Goal: Task Accomplishment & Management: Complete application form

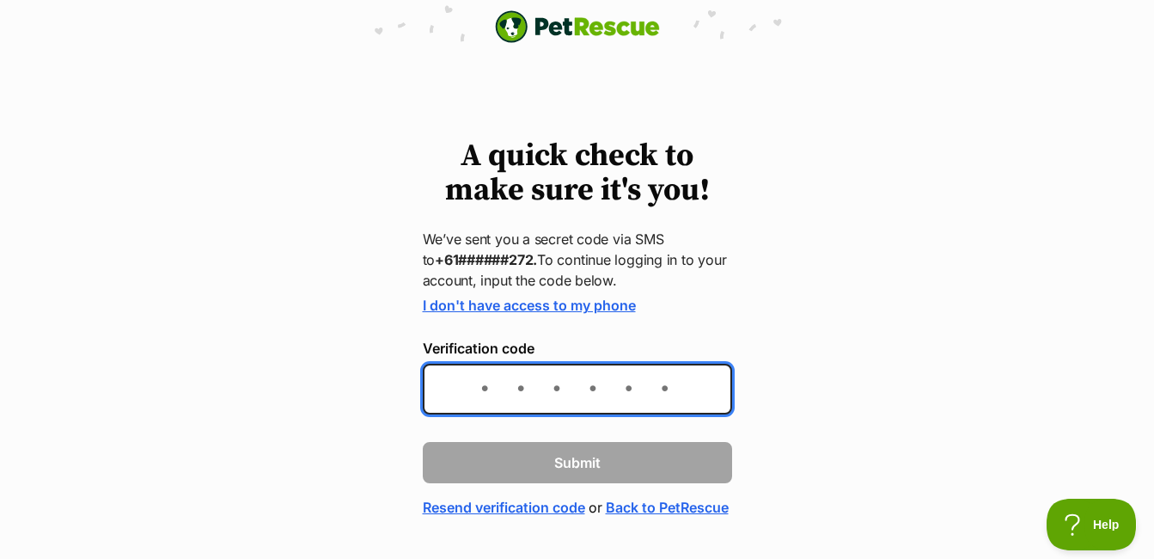
click at [481, 390] on input "Verification code" at bounding box center [577, 388] width 309 height 51
type input "291595"
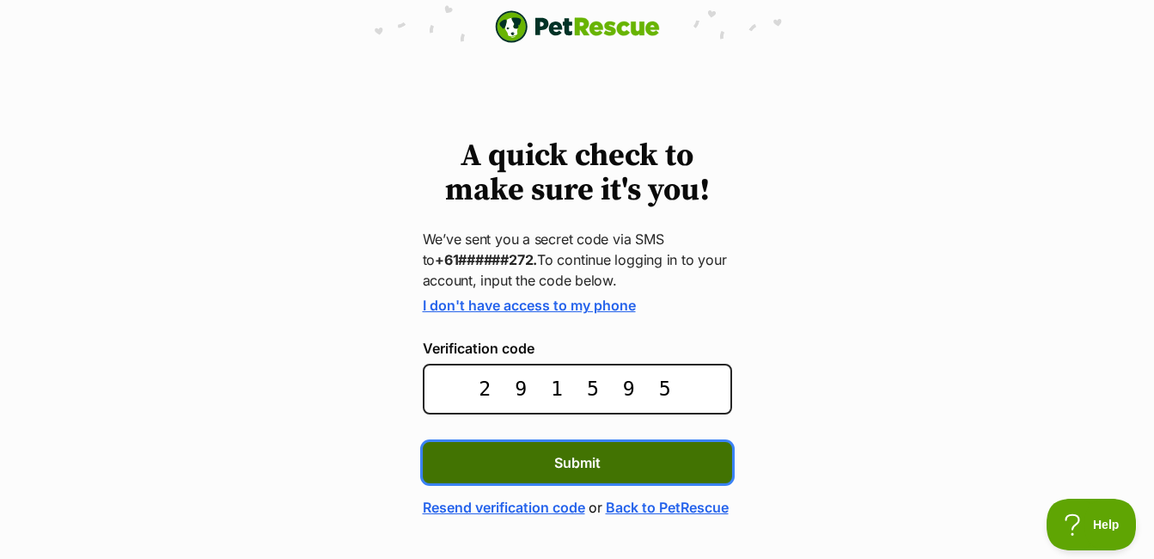
click at [611, 461] on button "Submit" at bounding box center [577, 462] width 309 height 41
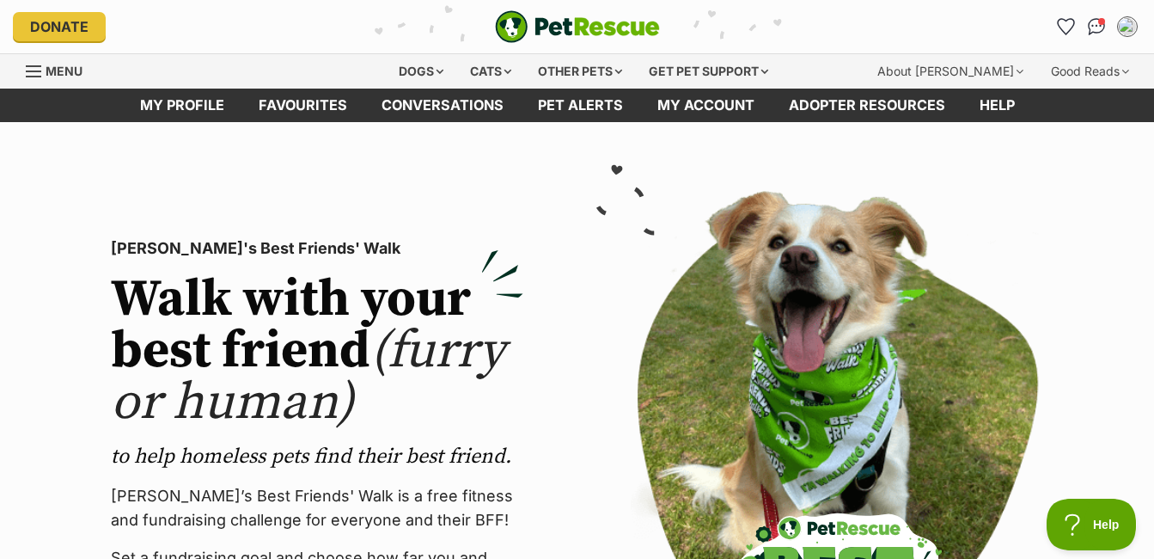
click at [34, 72] on div "Menu" at bounding box center [34, 71] width 17 height 14
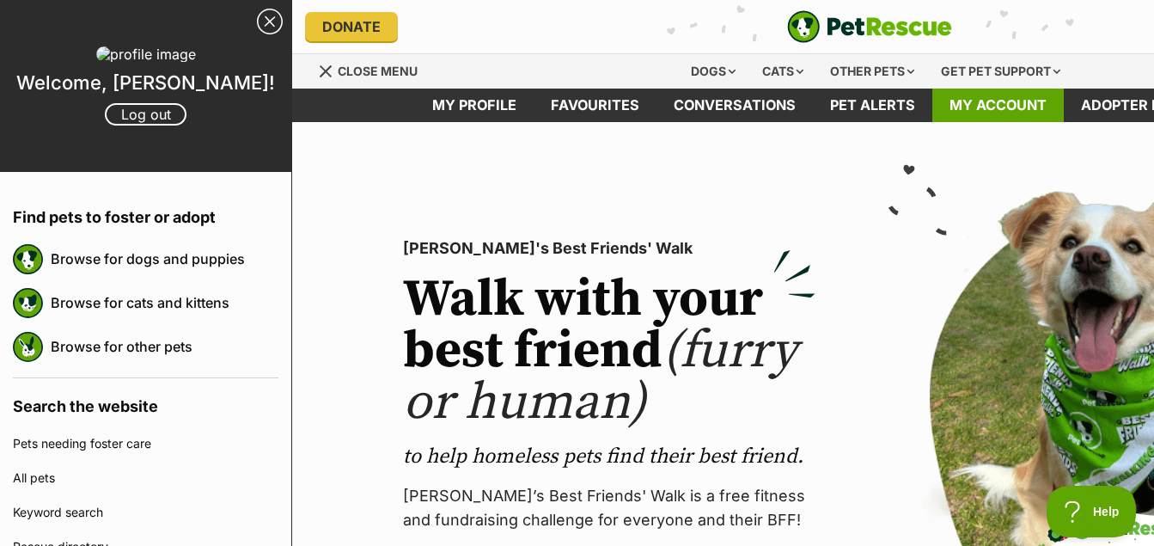
click at [1022, 99] on link "My account" at bounding box center [997, 106] width 131 height 34
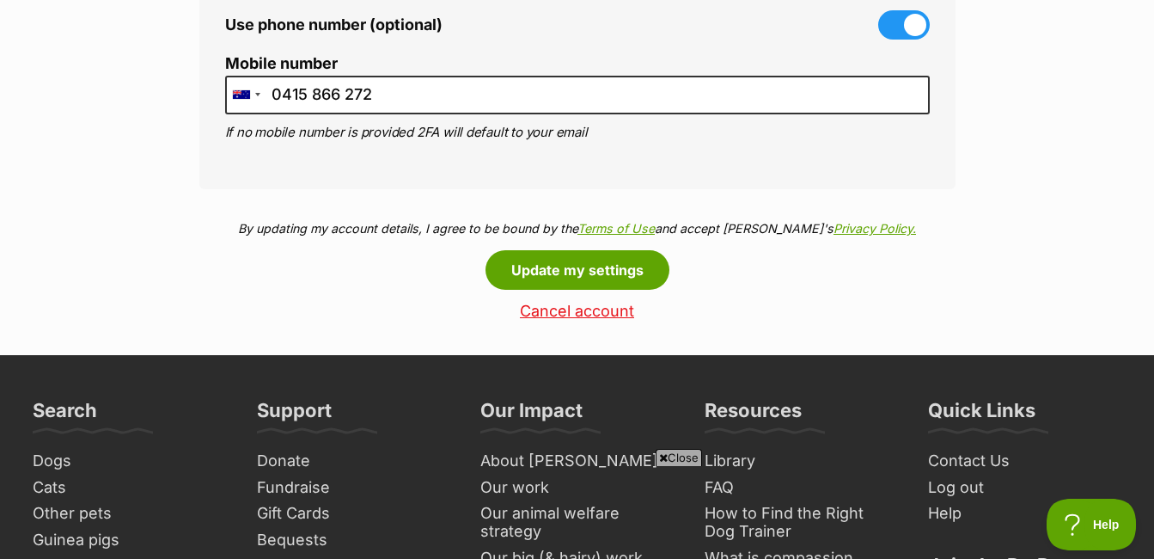
scroll to position [945, 0]
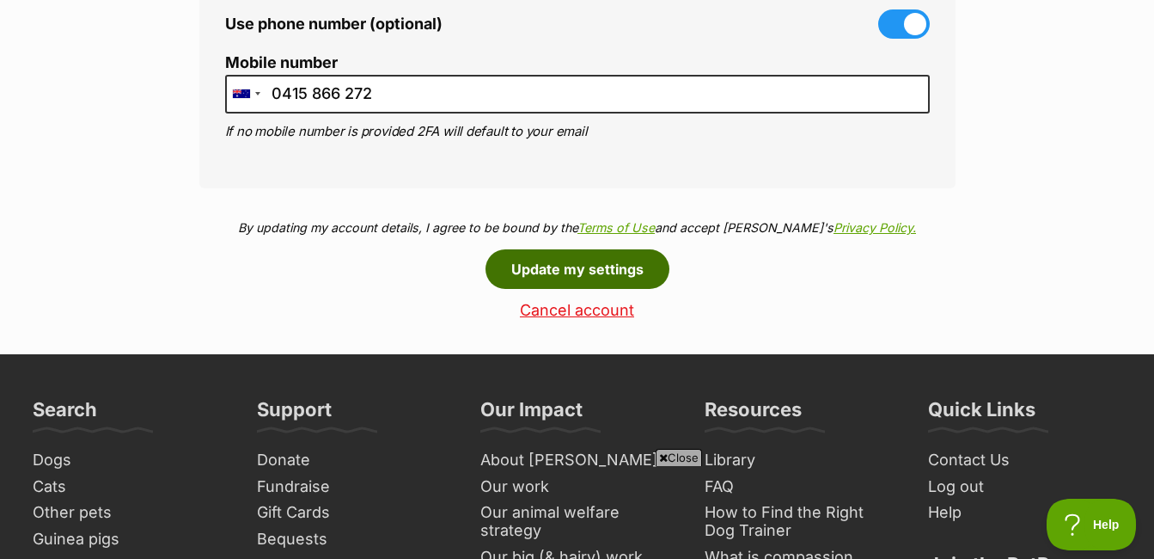
click at [631, 282] on button "Update my settings" at bounding box center [577, 269] width 184 height 40
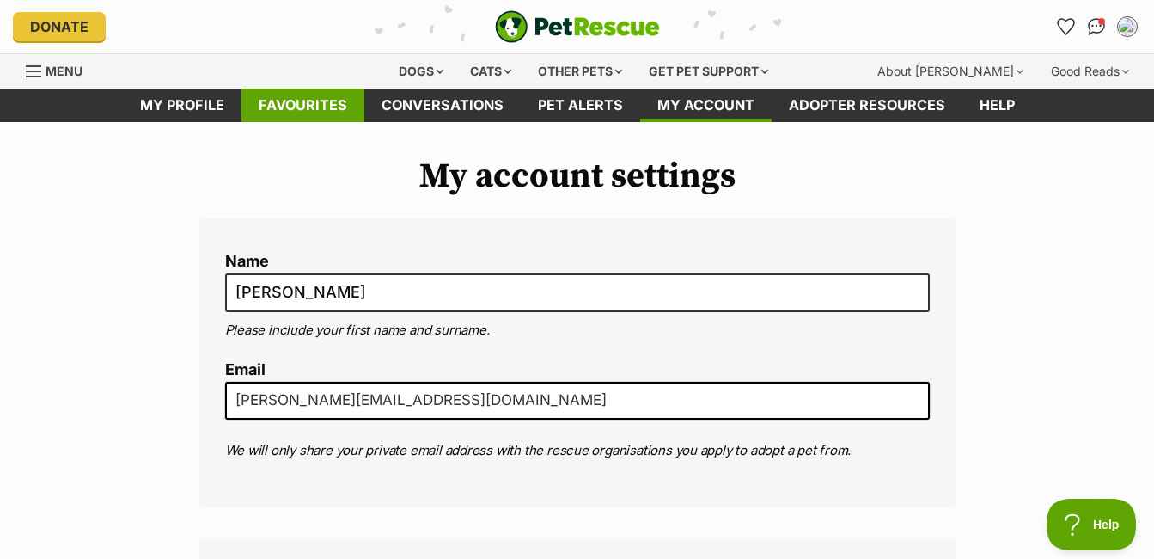
click at [325, 110] on link "Favourites" at bounding box center [302, 106] width 123 height 34
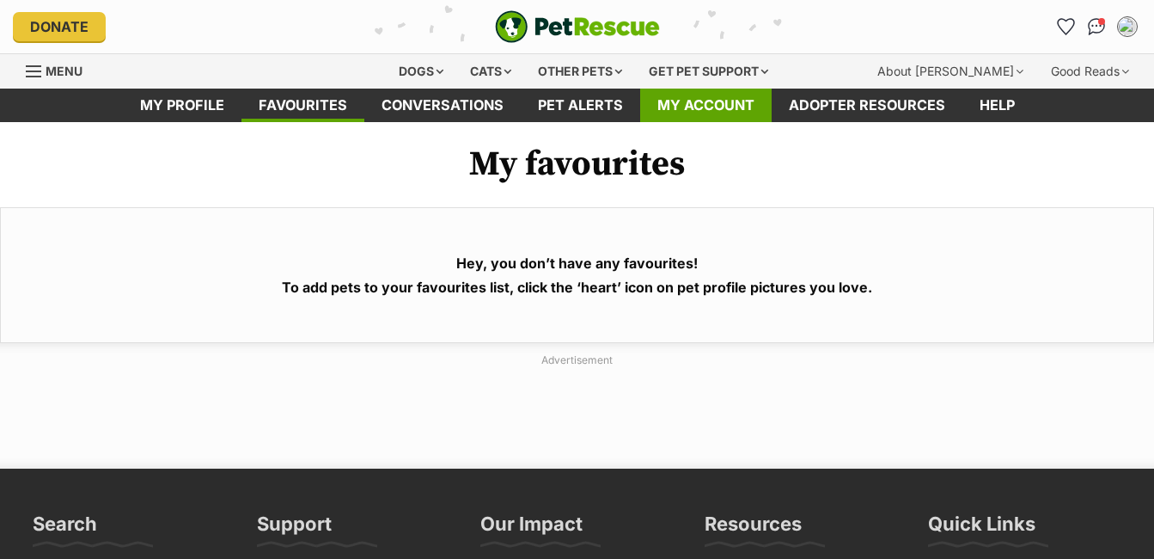
click at [702, 108] on link "My account" at bounding box center [705, 106] width 131 height 34
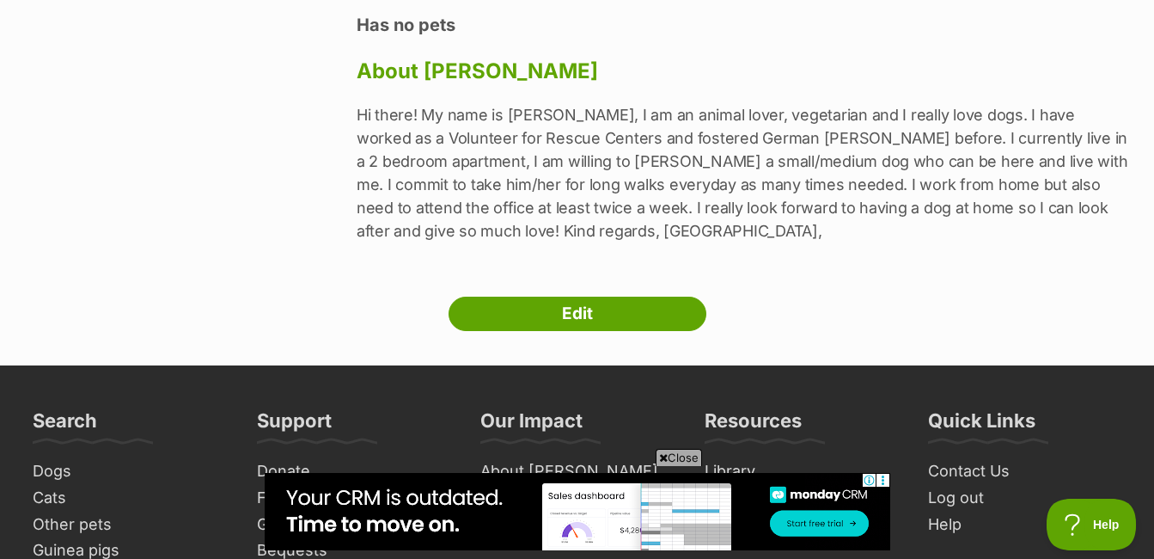
scroll to position [344, 0]
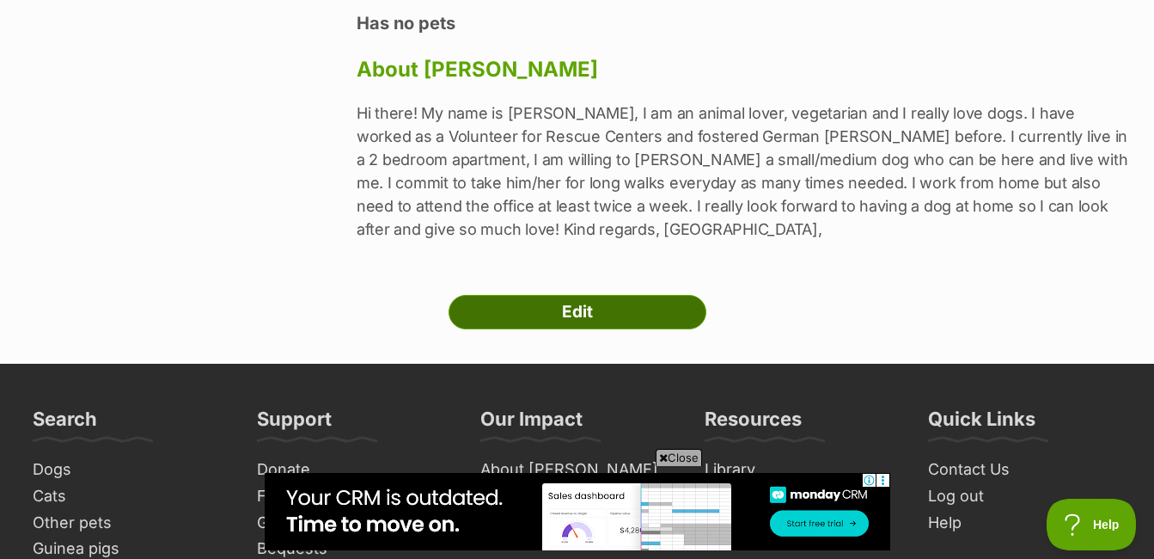
click at [613, 302] on link "Edit" at bounding box center [578, 312] width 258 height 34
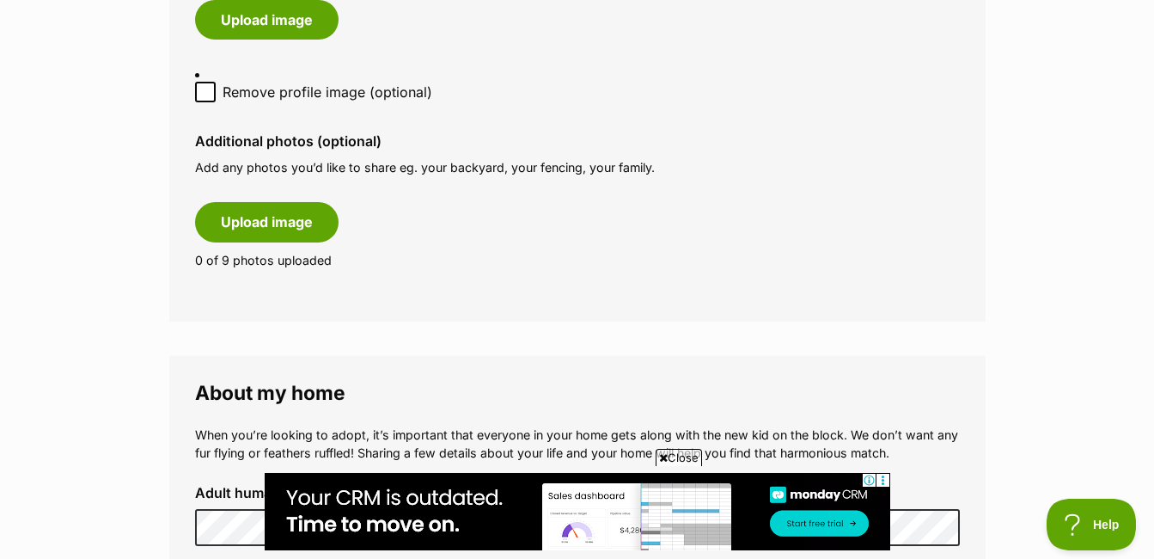
scroll to position [1031, 0]
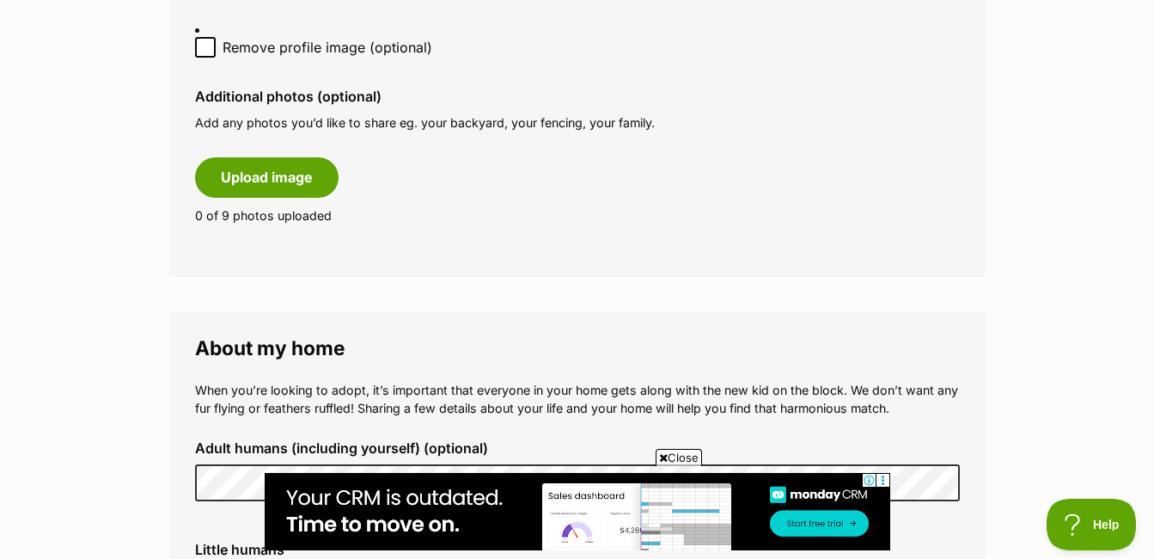
click at [205, 53] on icon at bounding box center [205, 47] width 12 height 12
click at [205, 58] on input "Remove profile image (optional)" at bounding box center [205, 47] width 21 height 21
checkbox input "true"
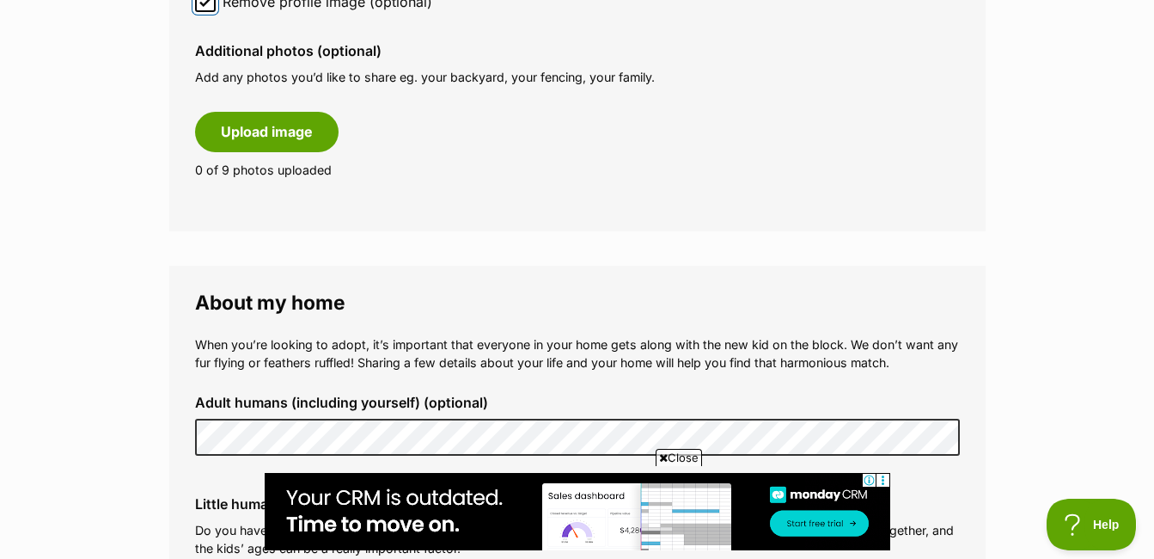
scroll to position [1196, 0]
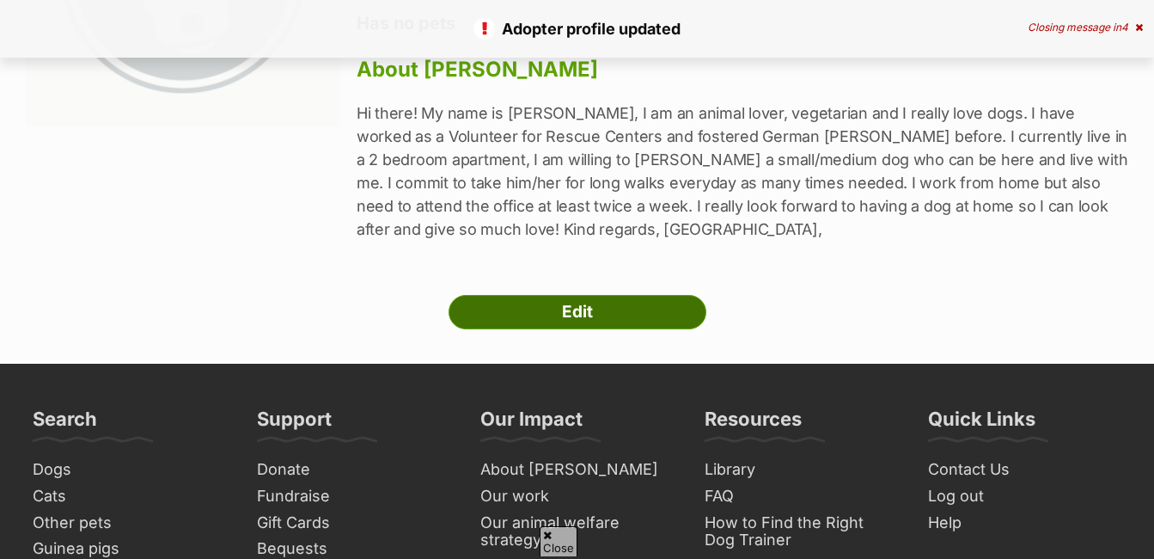
click at [572, 320] on link "Edit" at bounding box center [578, 312] width 258 height 34
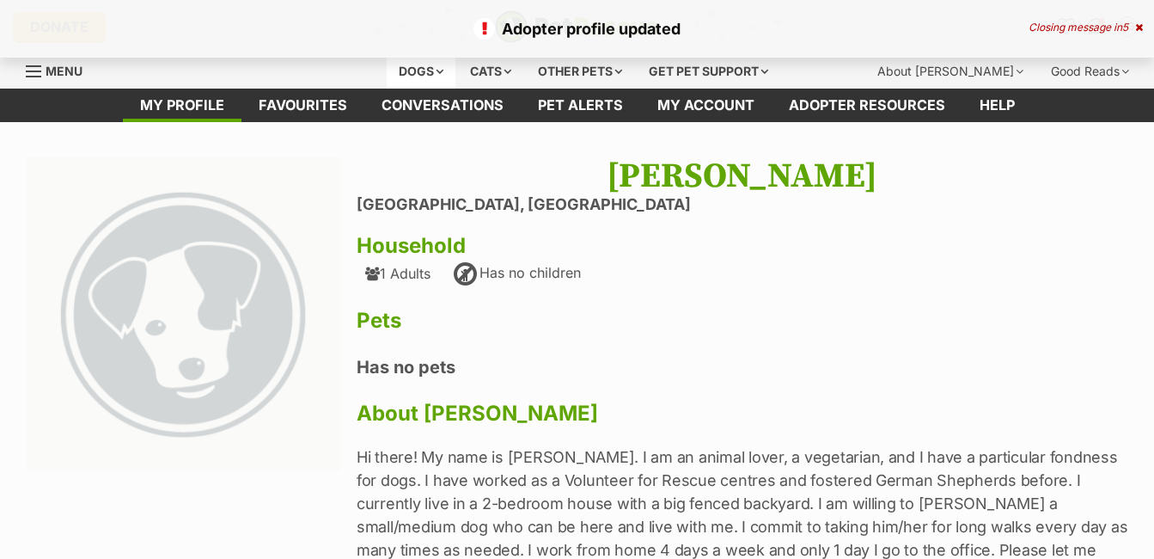
click at [441, 72] on div "Dogs" at bounding box center [421, 71] width 69 height 34
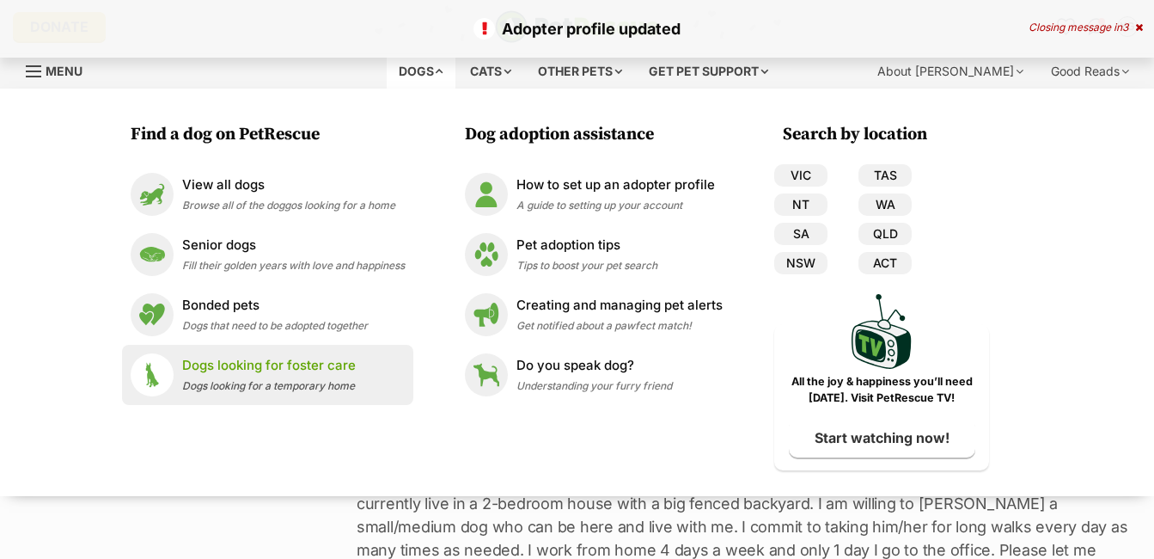
click at [260, 370] on p "Dogs looking for foster care" at bounding box center [269, 366] width 174 height 20
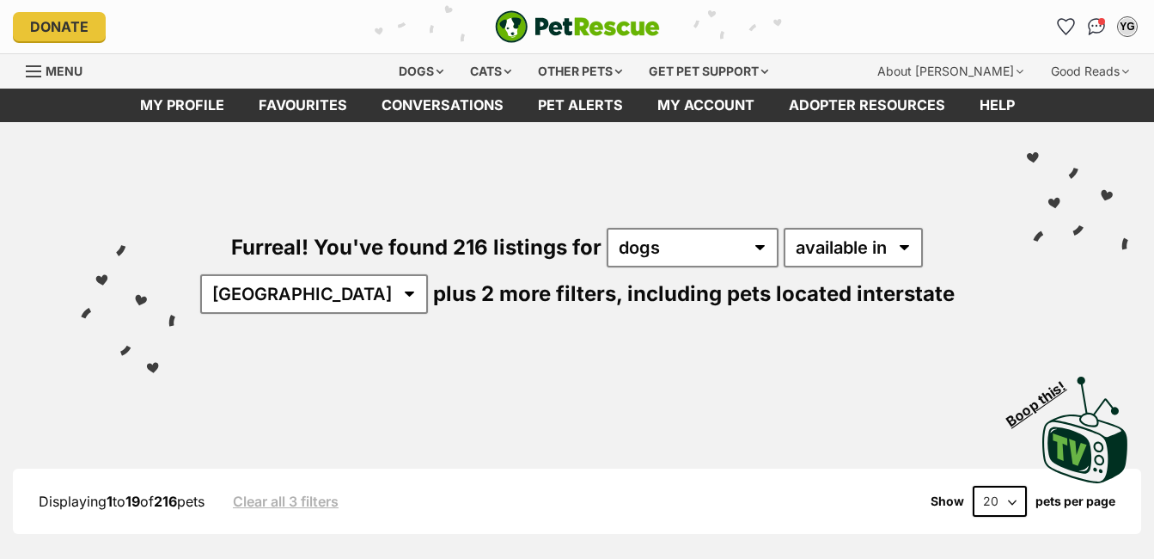
select select "VIC"
click at [253, 274] on select "Australia ACT NSW NT QLD SA TAS VIC WA" at bounding box center [314, 294] width 228 height 40
select select "disabled"
click at [779, 228] on select "available in located in" at bounding box center [848, 248] width 139 height 40
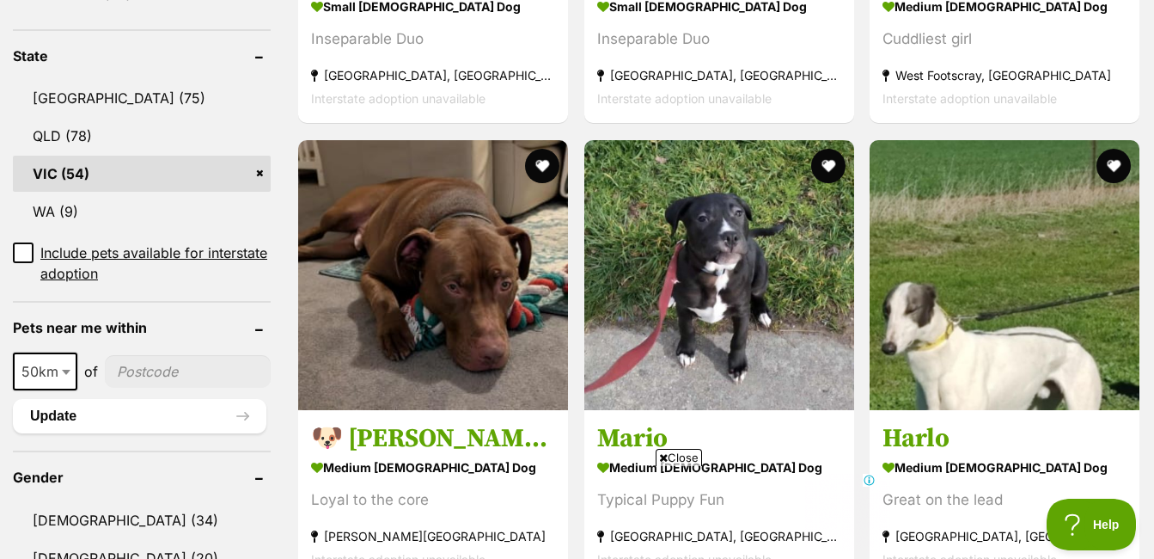
scroll to position [945, 0]
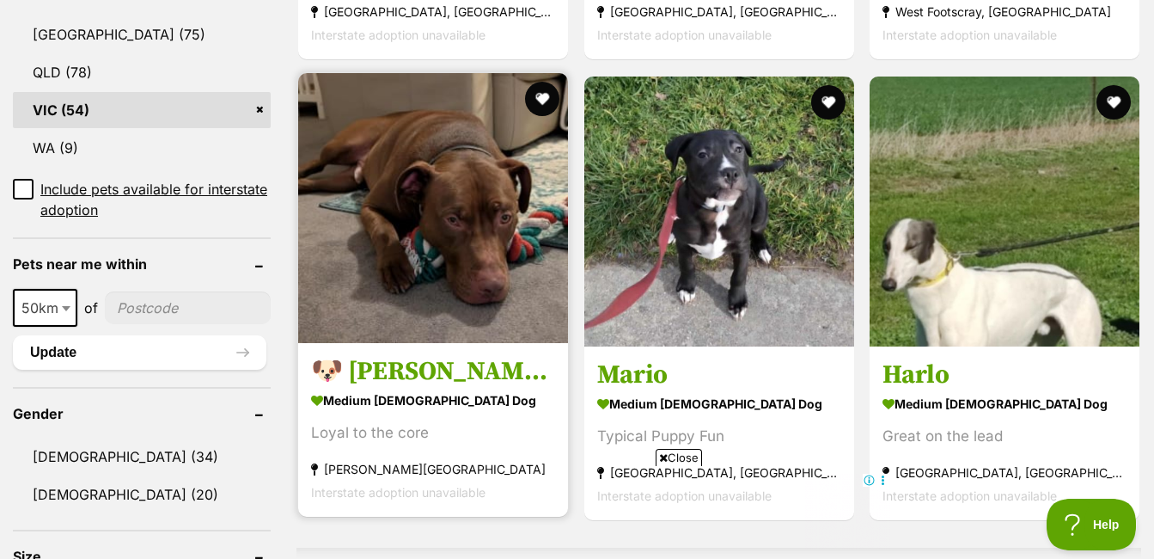
click at [413, 188] on img at bounding box center [433, 208] width 270 height 270
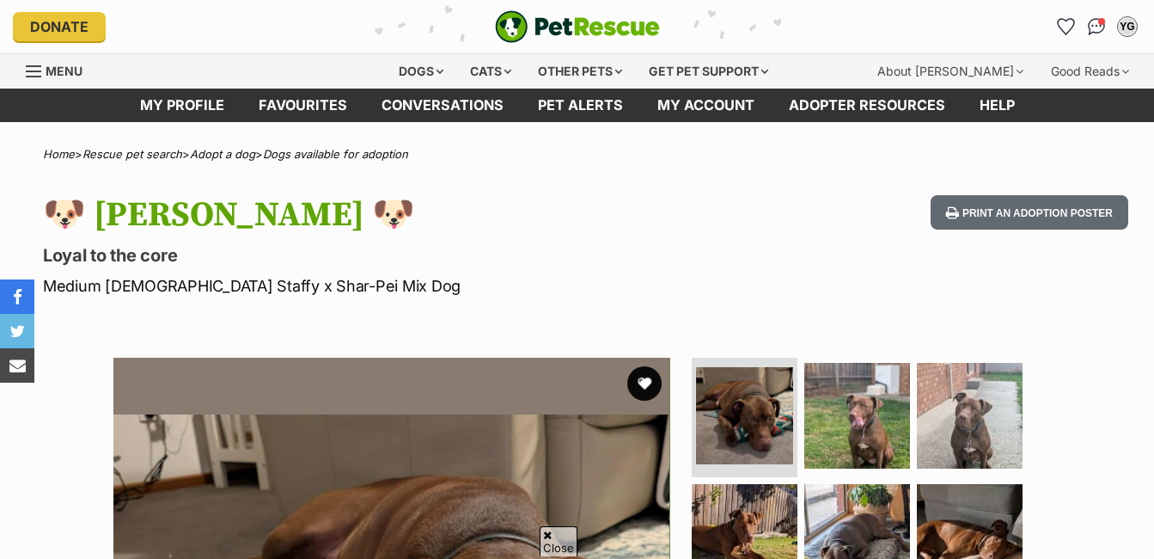
scroll to position [172, 0]
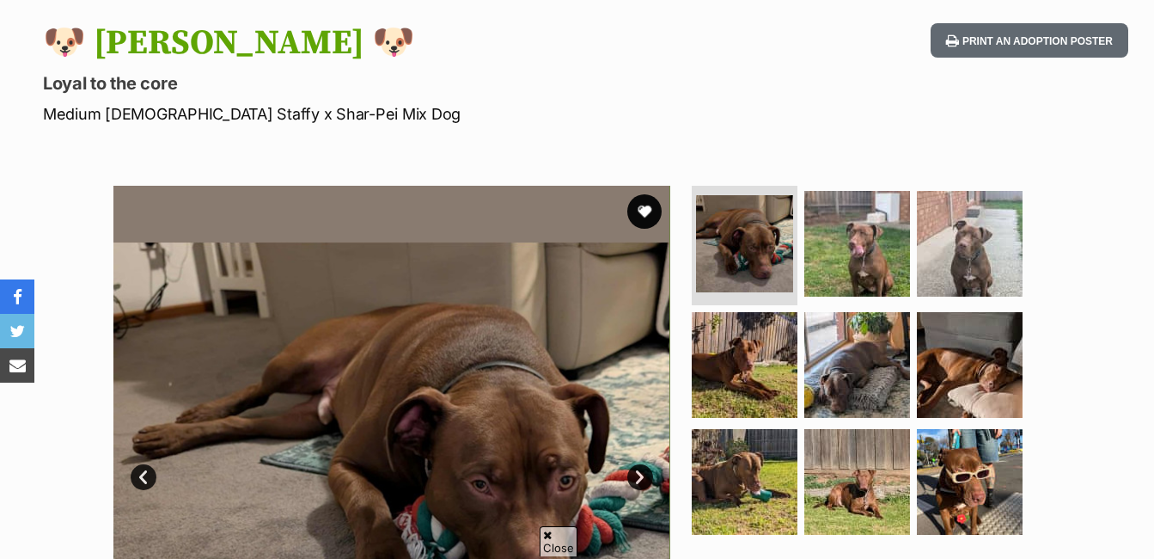
click at [862, 235] on img at bounding box center [857, 244] width 106 height 106
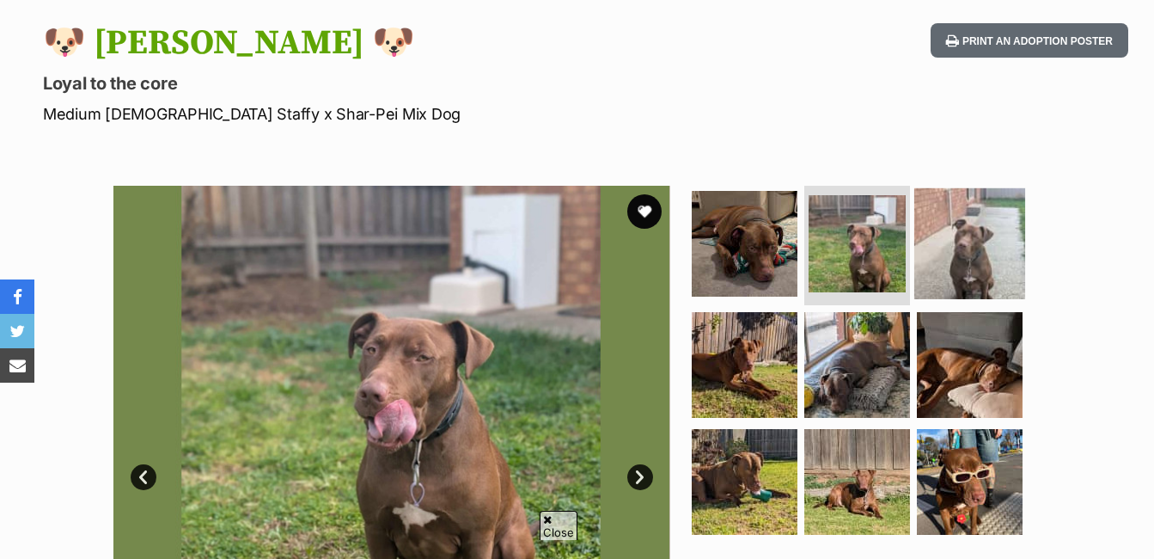
click at [962, 244] on img at bounding box center [969, 242] width 111 height 111
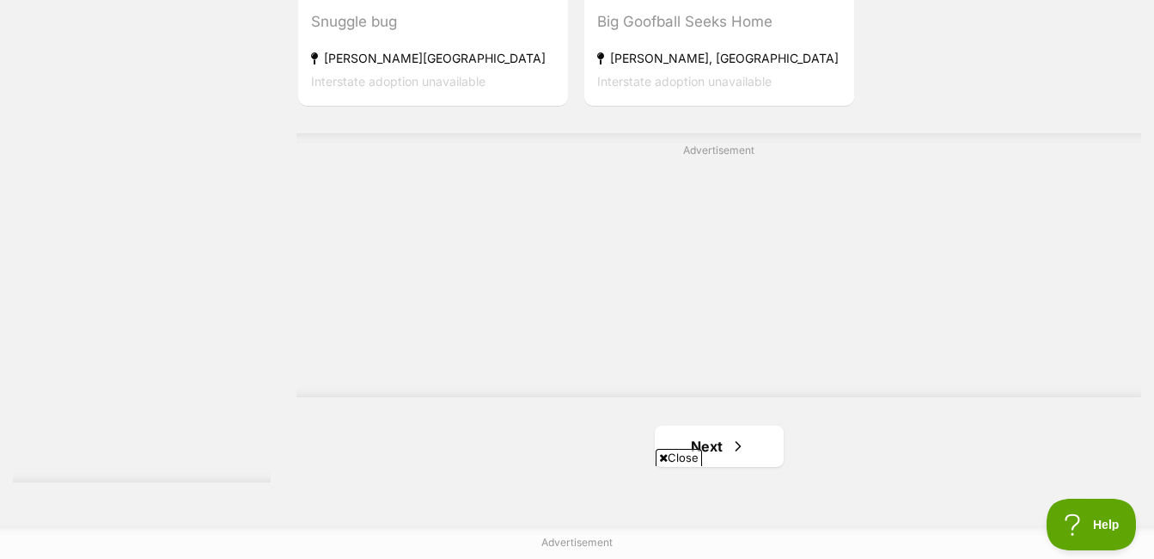
scroll to position [4385, 0]
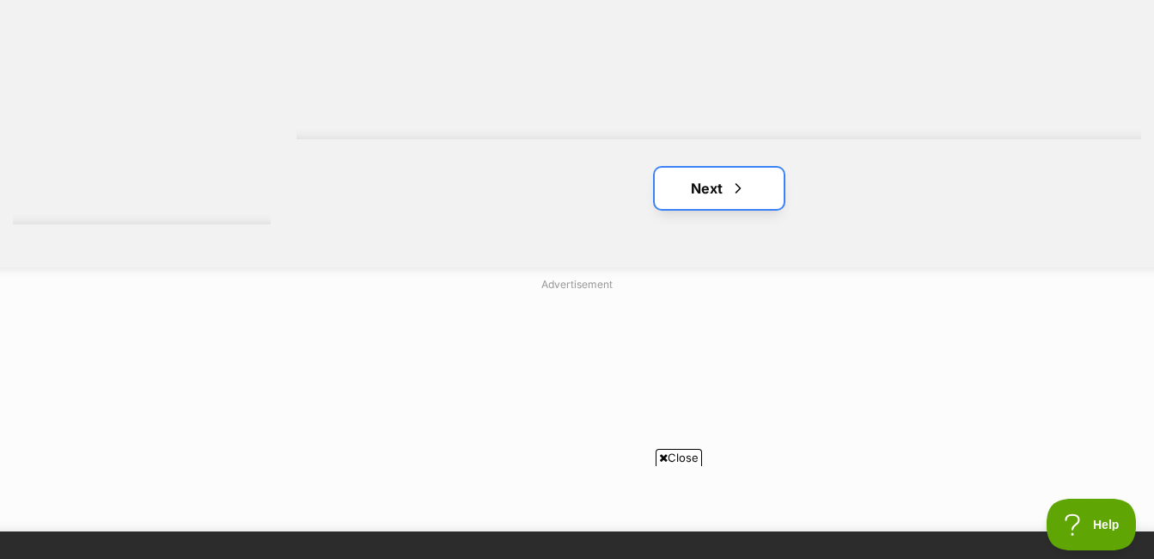
click at [735, 197] on span "Next page" at bounding box center [738, 188] width 17 height 21
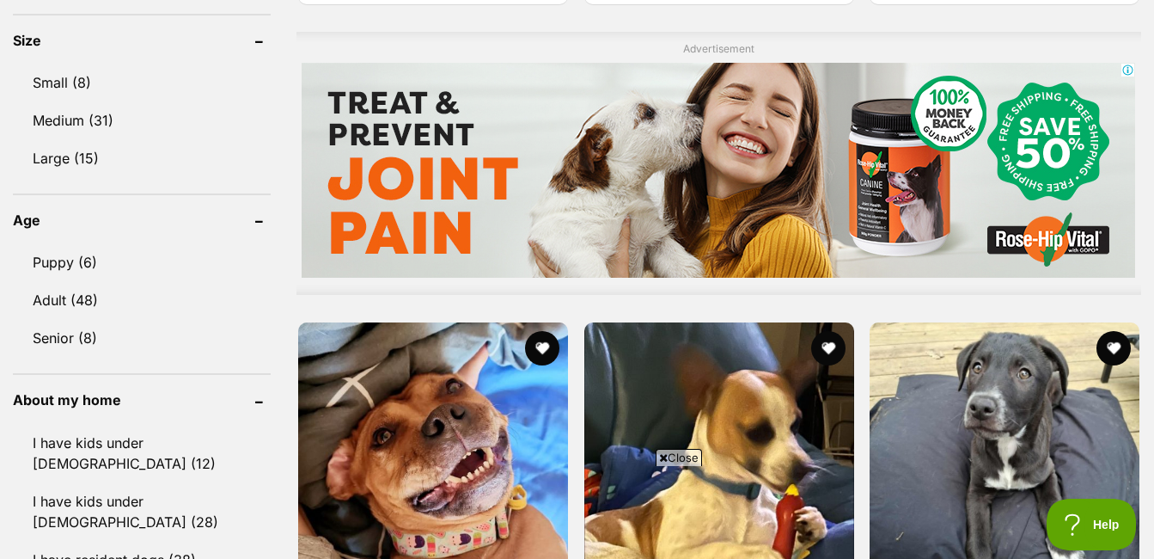
scroll to position [1804, 0]
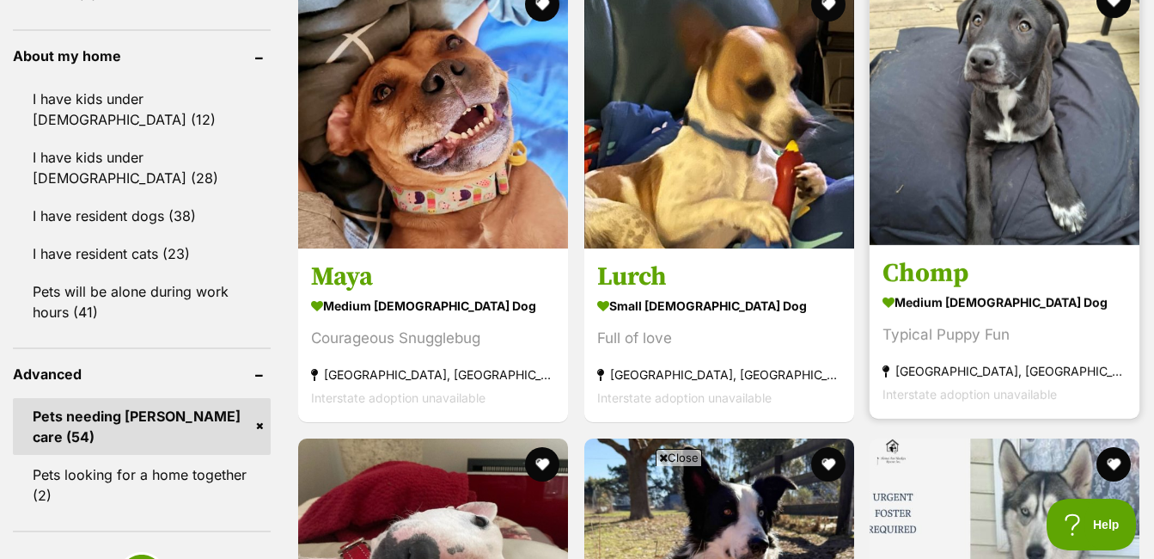
click at [967, 169] on img at bounding box center [1005, 110] width 270 height 270
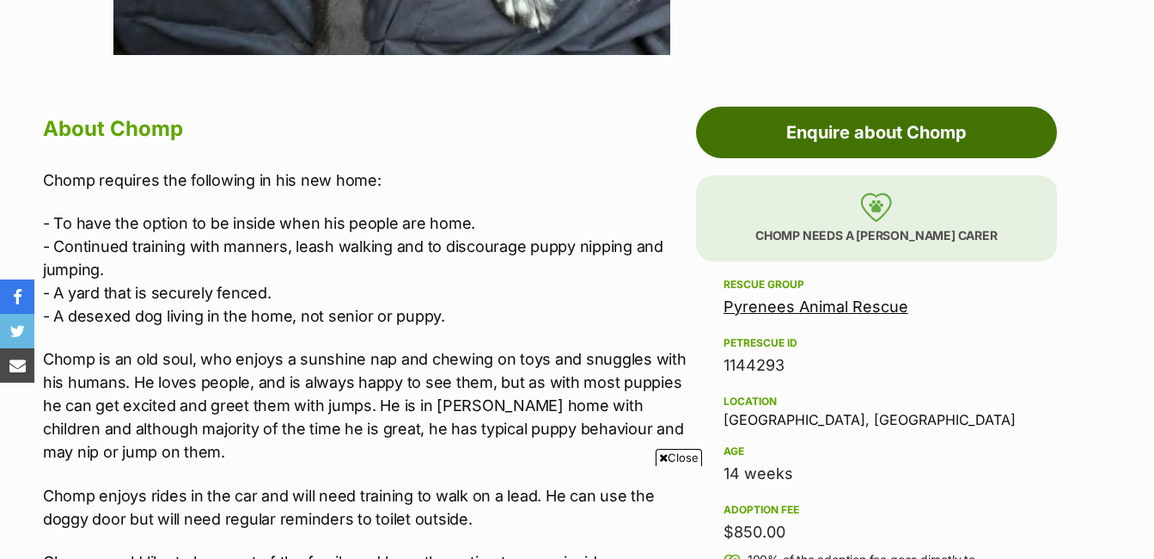
click at [916, 134] on link "Enquire about Chomp" at bounding box center [876, 133] width 361 height 52
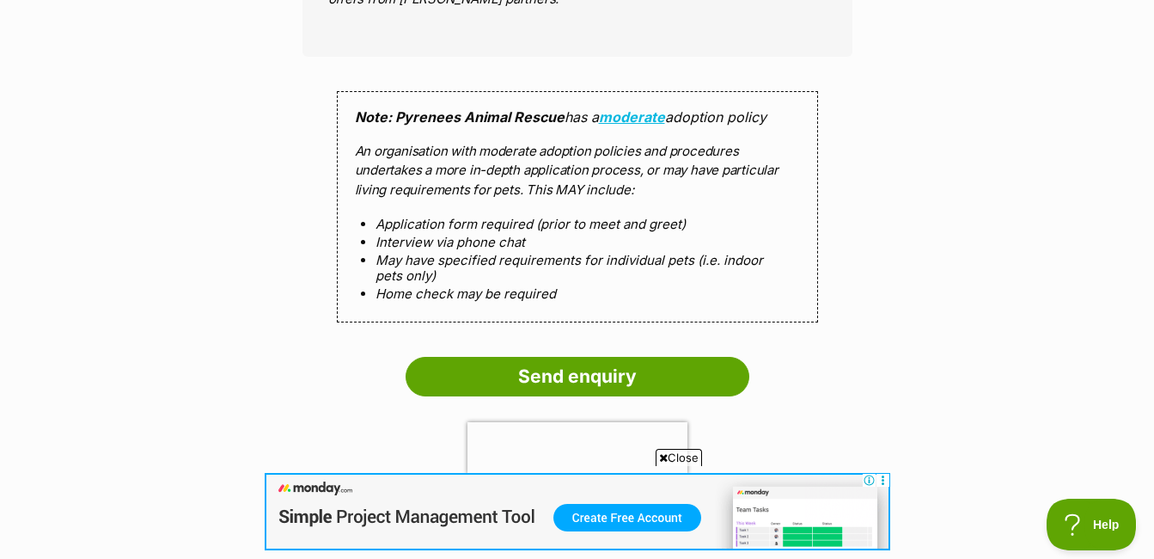
scroll to position [1804, 0]
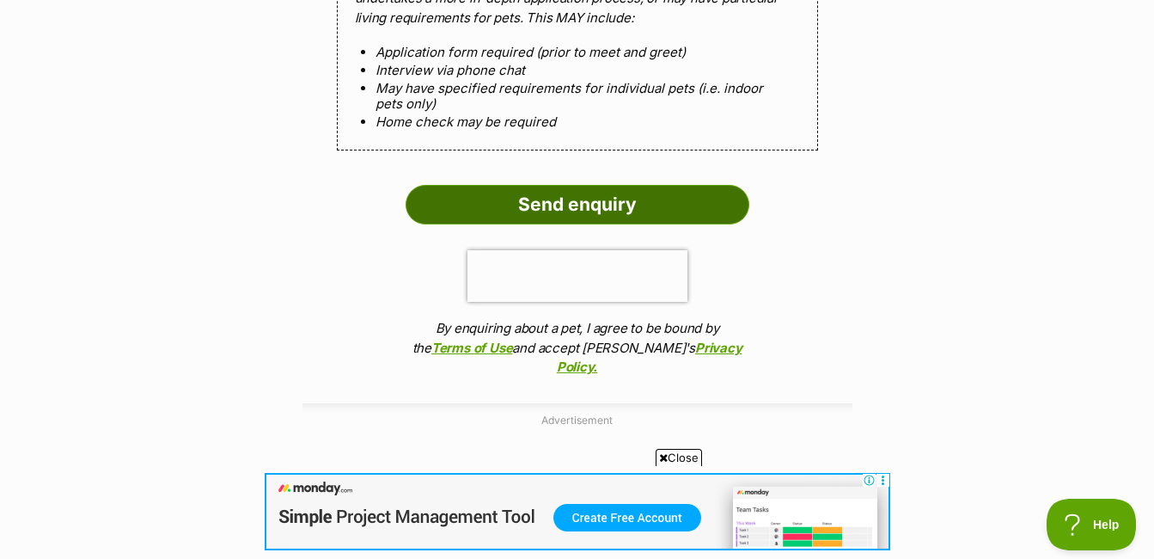
click at [639, 199] on input "Send enquiry" at bounding box center [578, 205] width 344 height 40
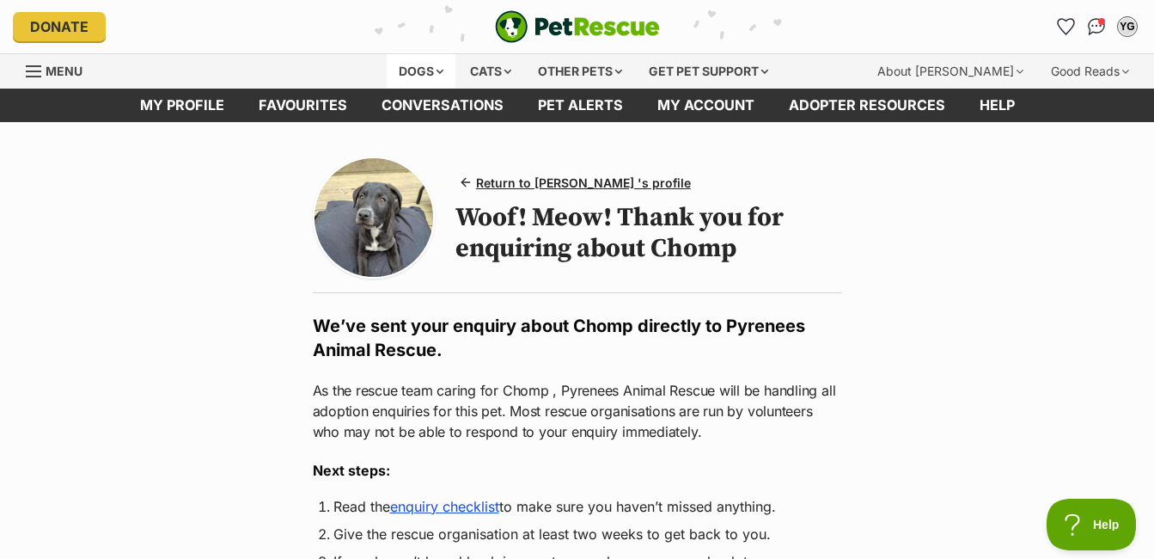
click at [430, 68] on div "Dogs" at bounding box center [421, 71] width 69 height 34
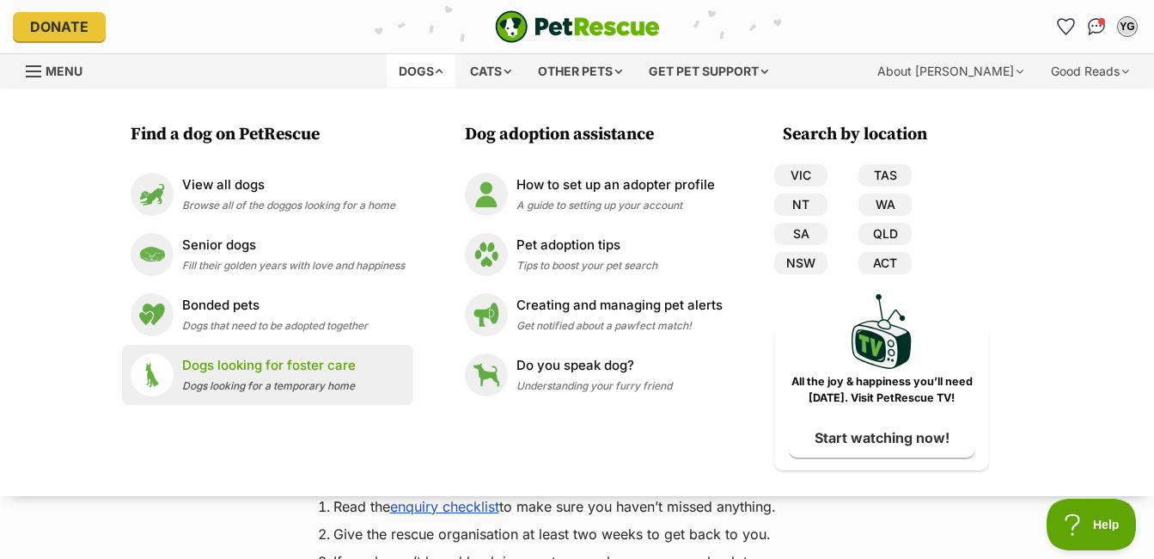
click at [251, 362] on p "Dogs looking for foster care" at bounding box center [269, 366] width 174 height 20
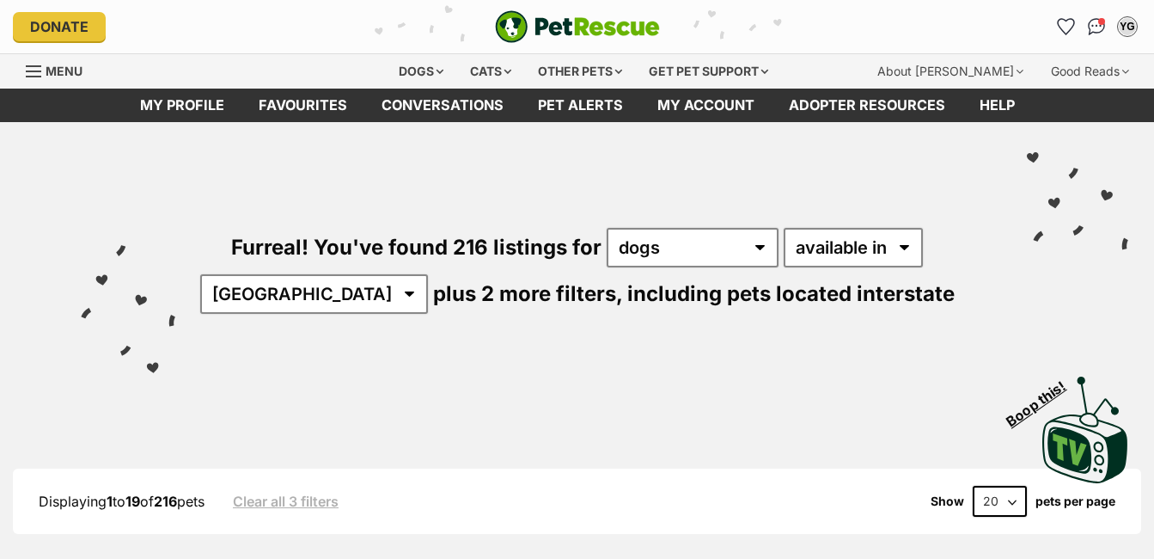
select select "VIC"
click at [253, 274] on select "[GEOGRAPHIC_DATA] [GEOGRAPHIC_DATA] [GEOGRAPHIC_DATA] [GEOGRAPHIC_DATA] [GEOGRA…" at bounding box center [314, 294] width 228 height 40
drag, startPoint x: 934, startPoint y: 247, endPoint x: 920, endPoint y: 250, distance: 14.2
click at [932, 248] on div "Furreal! You've found 216 listings for any type of pet cats dogs other pets ava…" at bounding box center [577, 241] width 1102 height 239
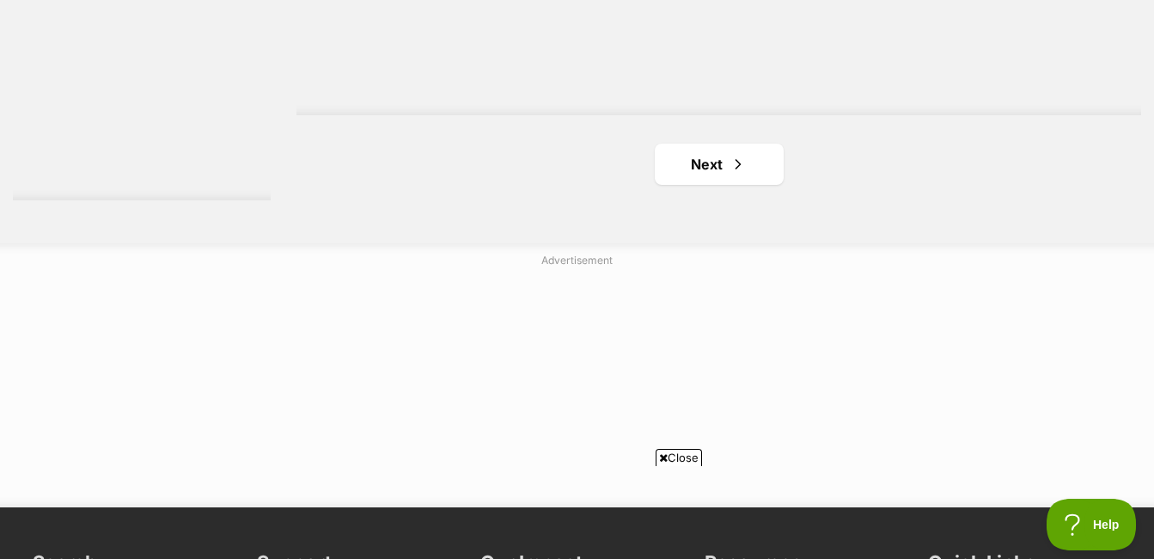
scroll to position [4427, 0]
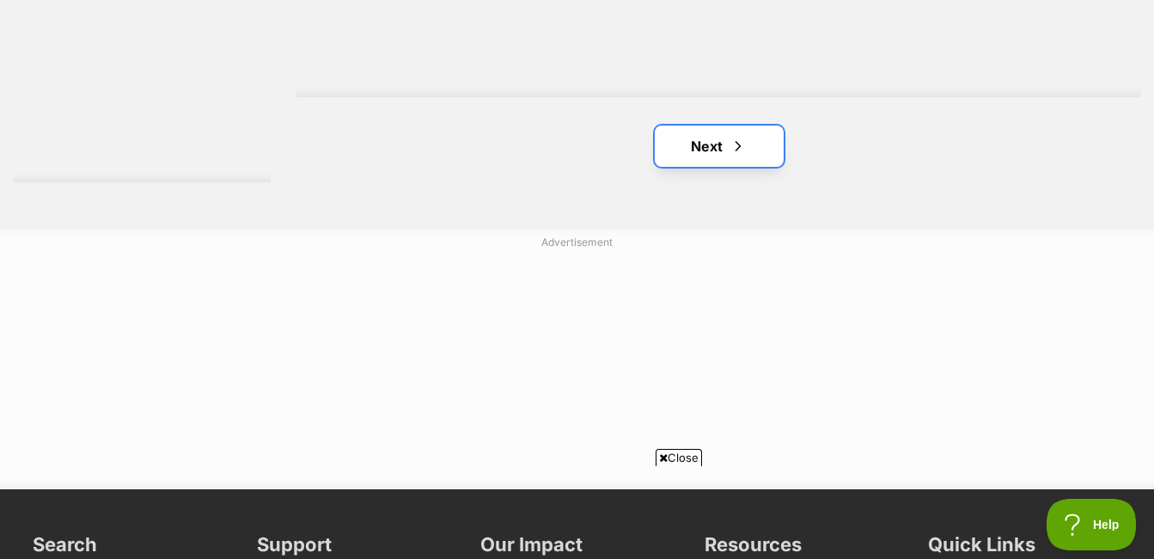
click at [715, 164] on link "Next" at bounding box center [719, 145] width 129 height 41
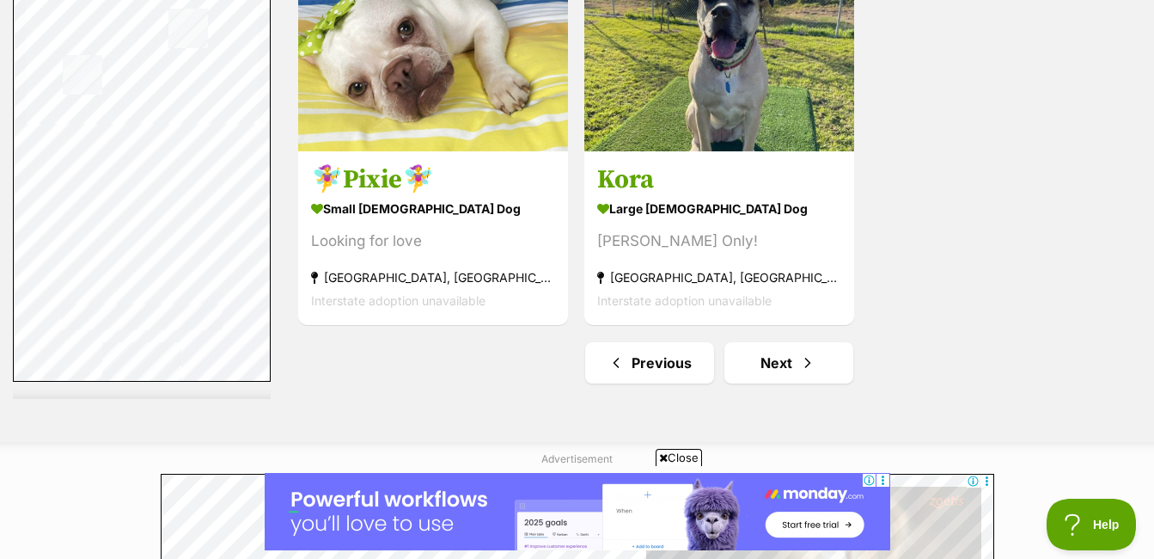
scroll to position [4382, 0]
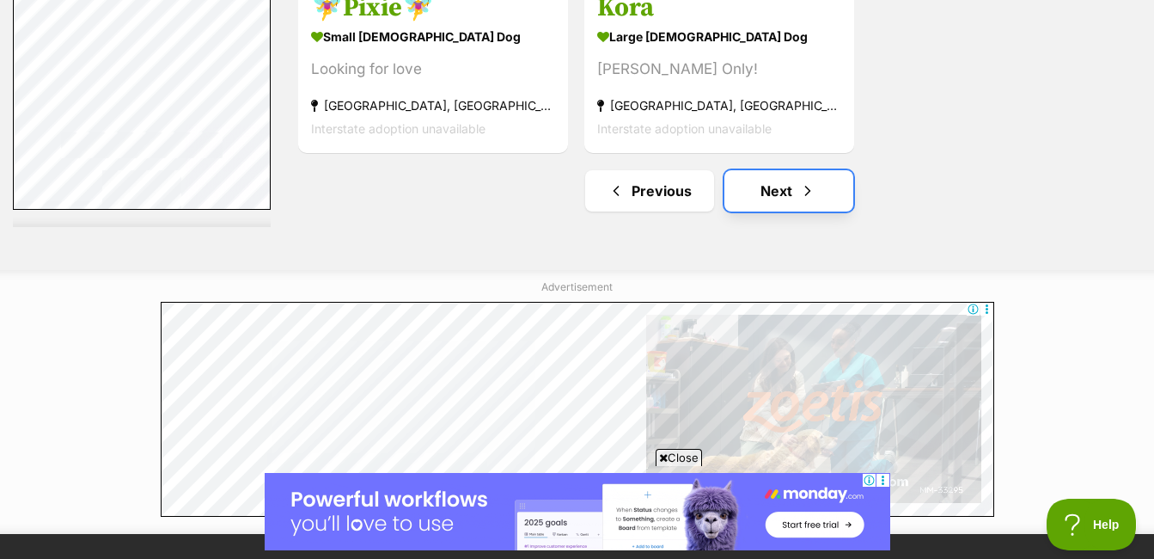
click at [808, 192] on span "Next page" at bounding box center [807, 190] width 17 height 21
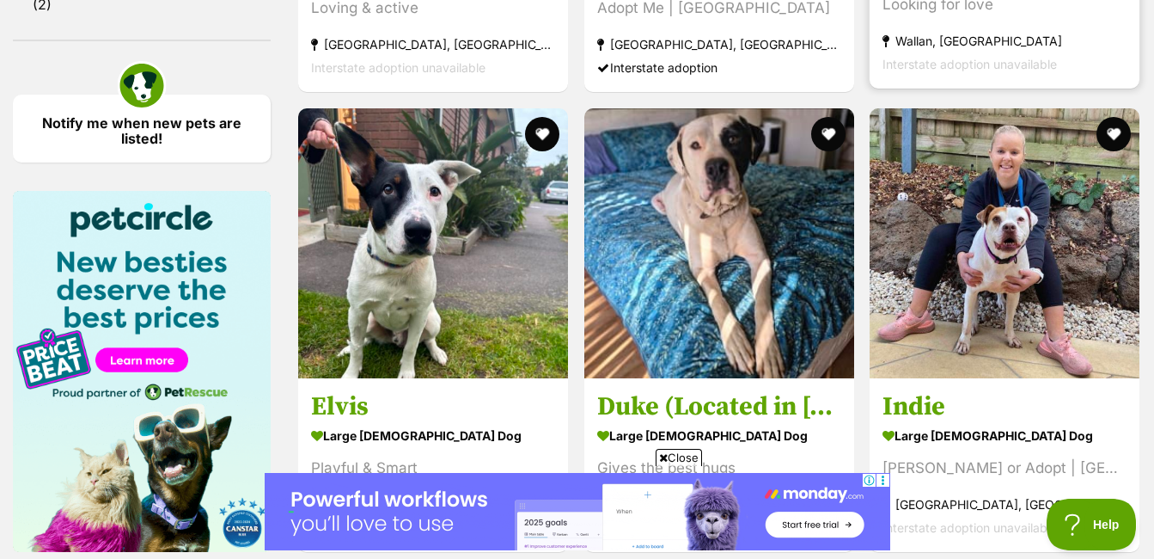
scroll to position [2406, 0]
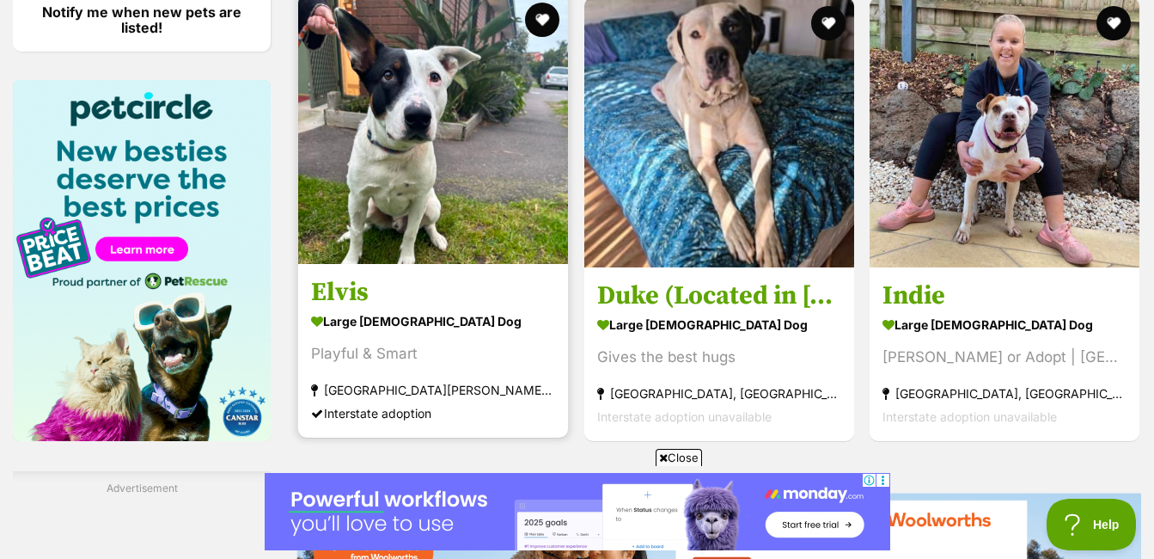
click at [446, 166] on img at bounding box center [433, 129] width 270 height 270
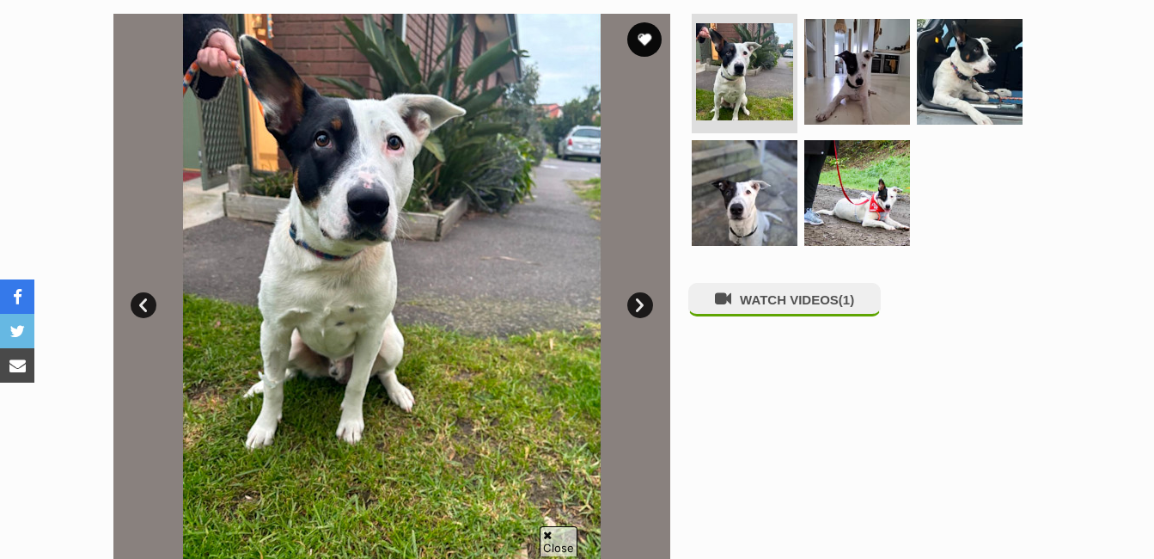
click at [637, 309] on link "Next" at bounding box center [640, 305] width 26 height 26
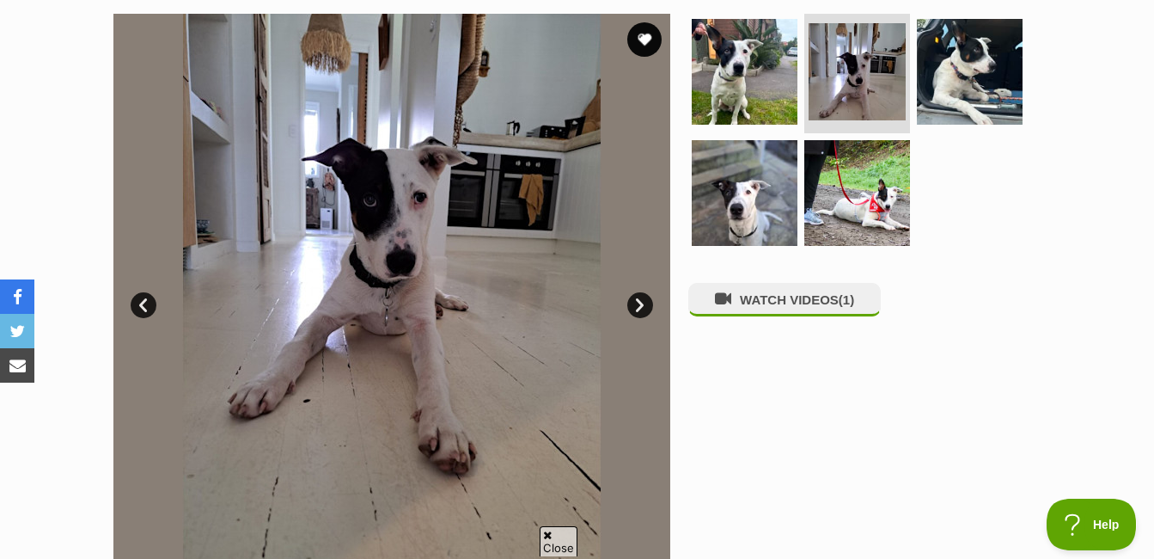
click at [643, 294] on link "Next" at bounding box center [640, 305] width 26 height 26
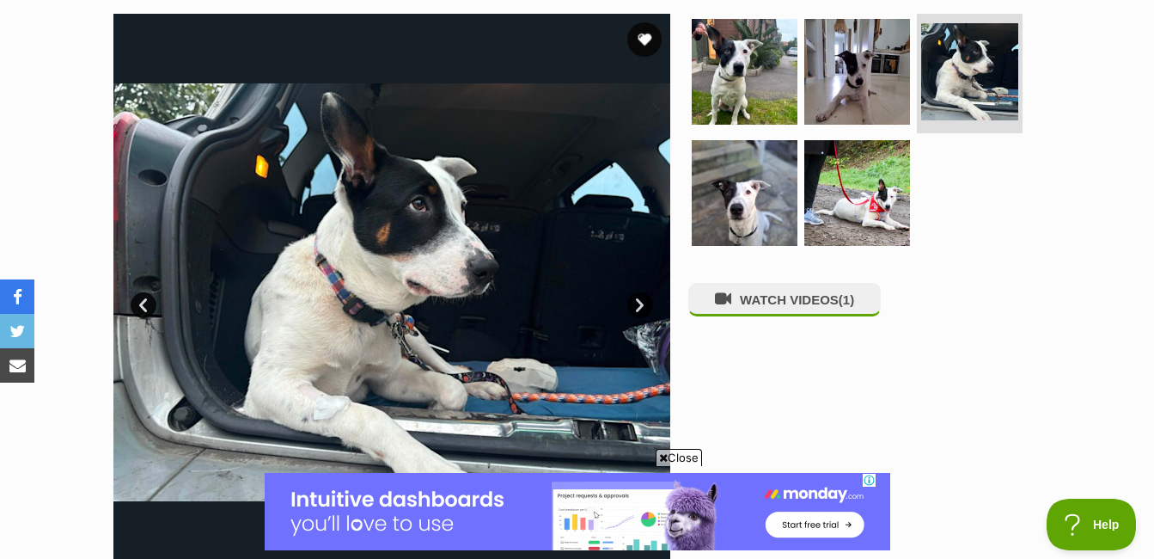
click at [643, 294] on link "Next" at bounding box center [640, 305] width 26 height 26
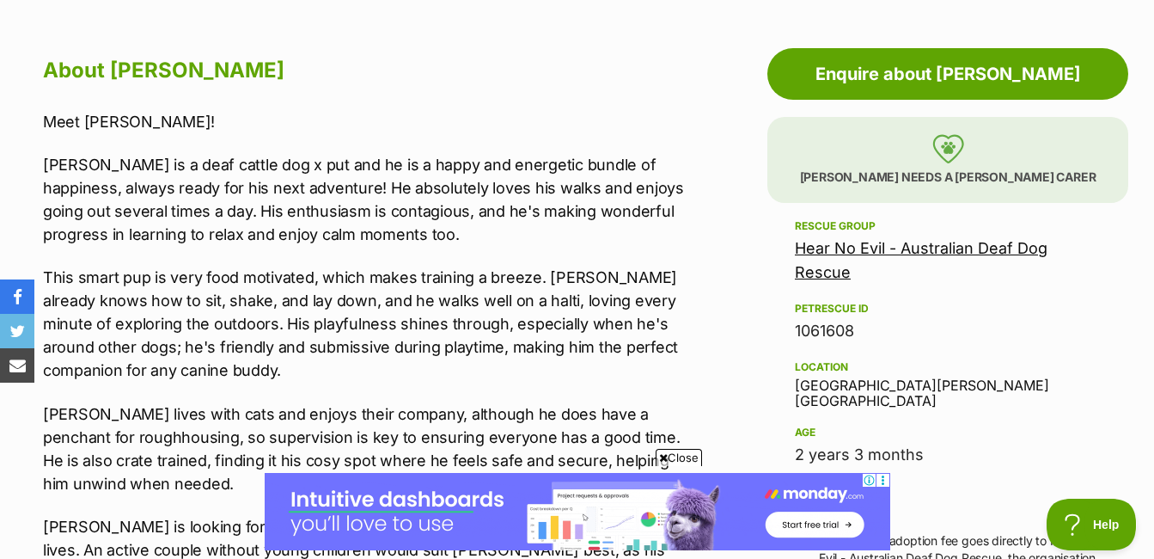
scroll to position [859, 0]
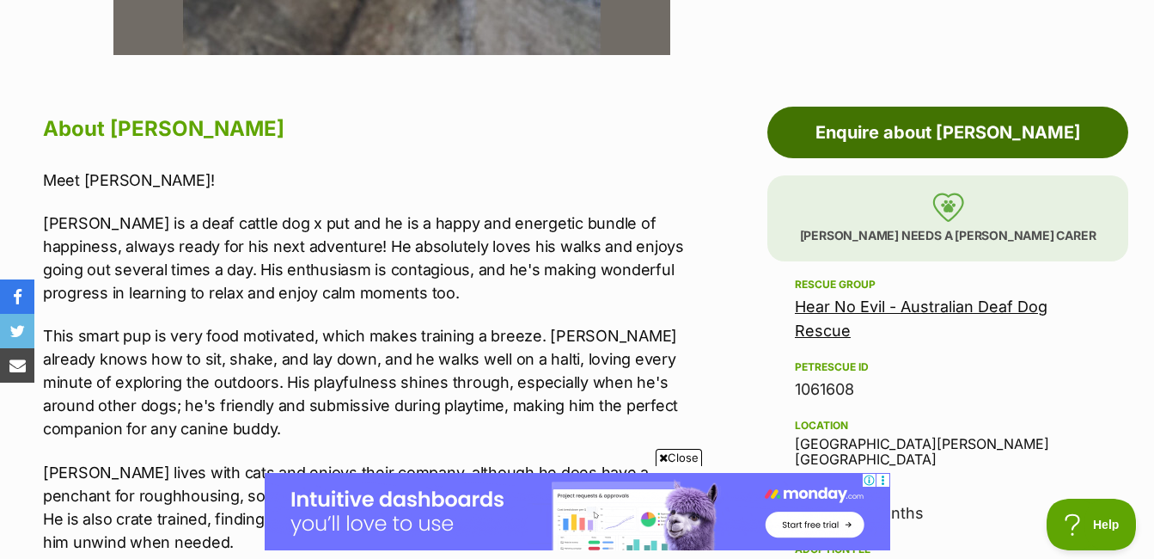
click at [995, 140] on link "Enquire about [PERSON_NAME]" at bounding box center [947, 133] width 361 height 52
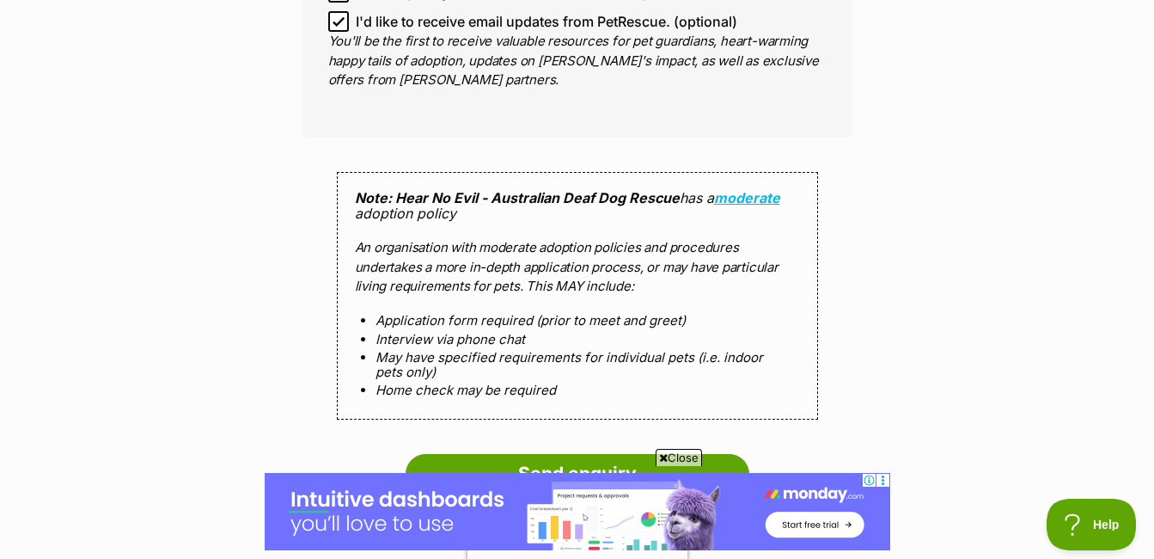
scroll to position [1633, 0]
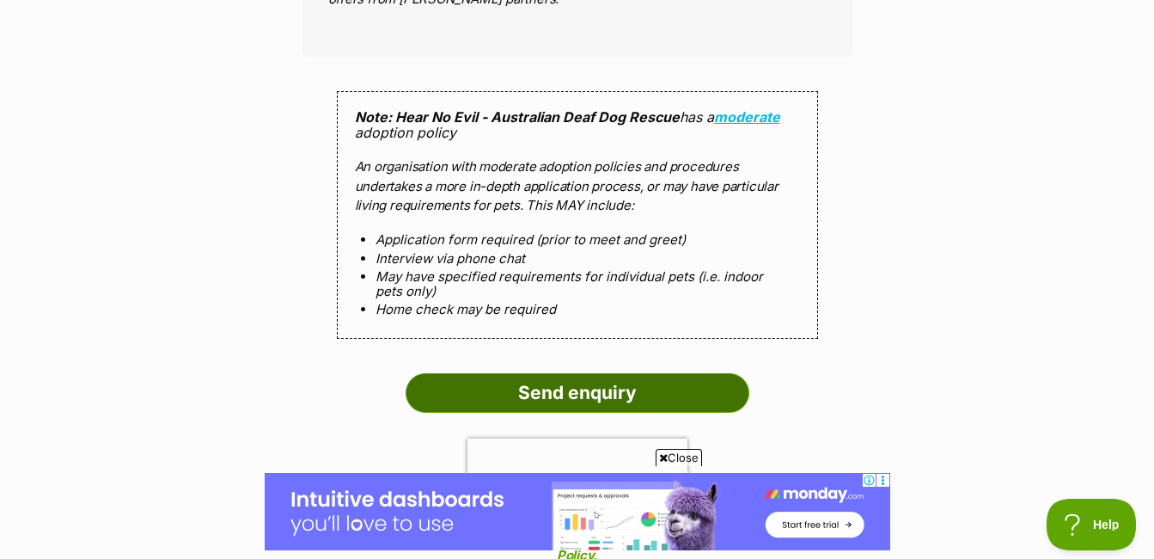
click at [670, 373] on input "Send enquiry" at bounding box center [578, 393] width 344 height 40
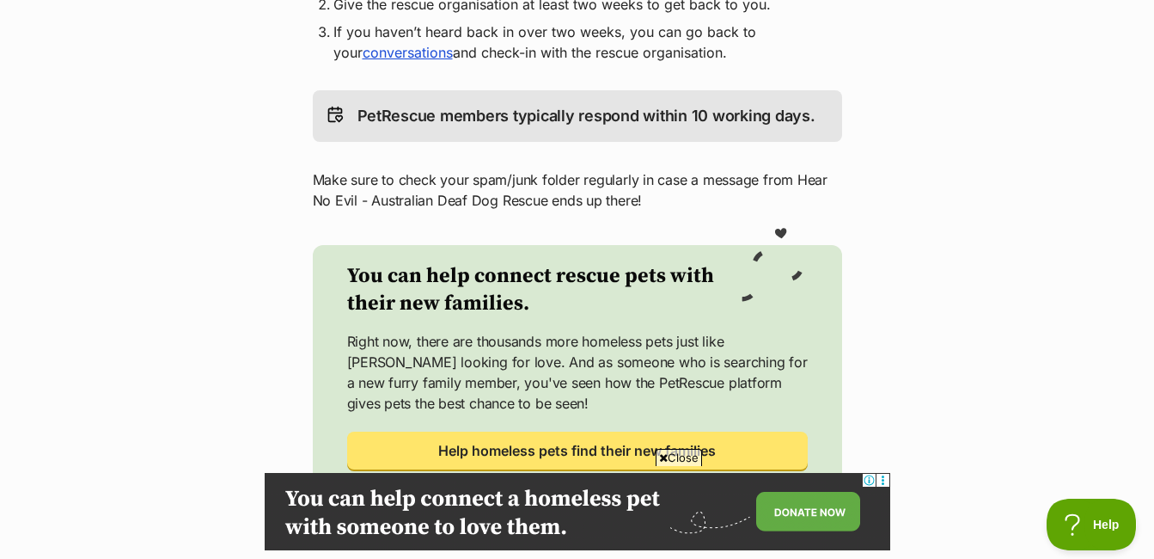
scroll to position [601, 0]
